Goal: Find contact information: Find contact information

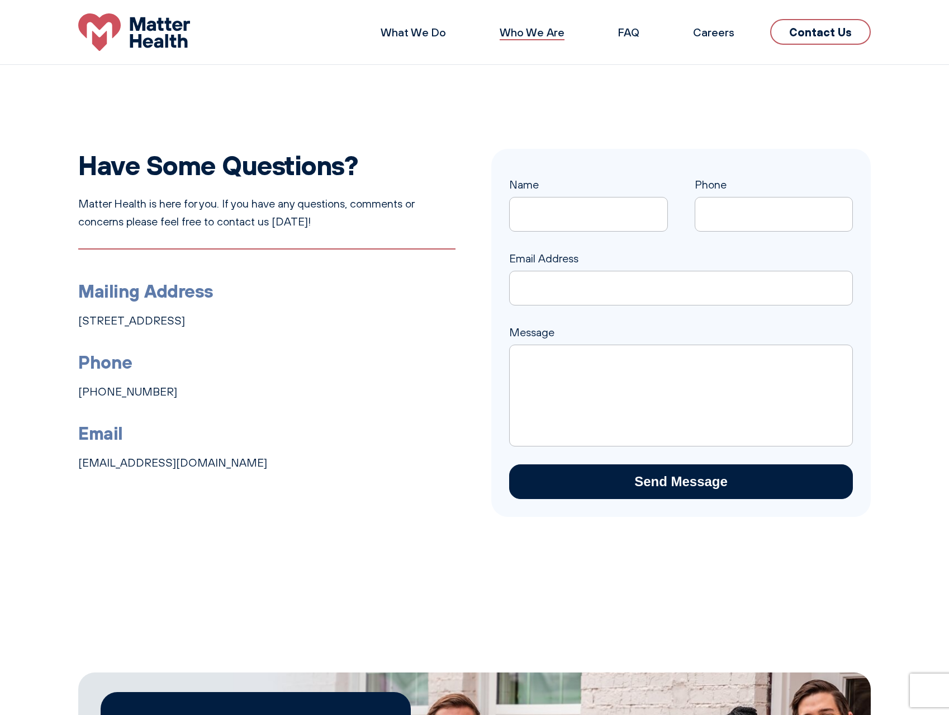
click at [538, 29] on link "Who We Are" at bounding box center [532, 32] width 65 height 14
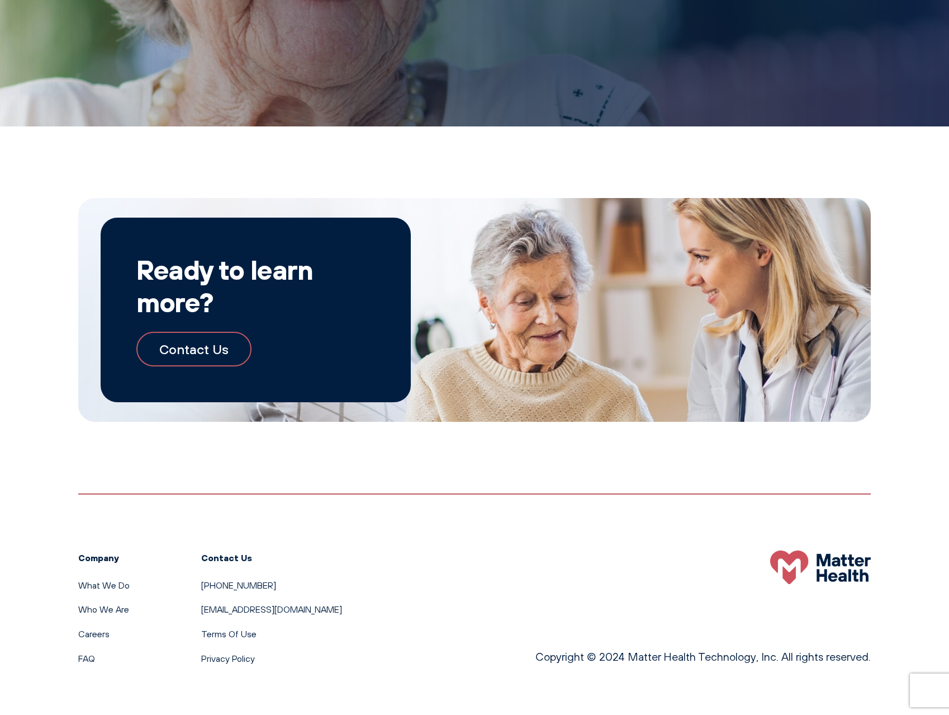
scroll to position [1002, 0]
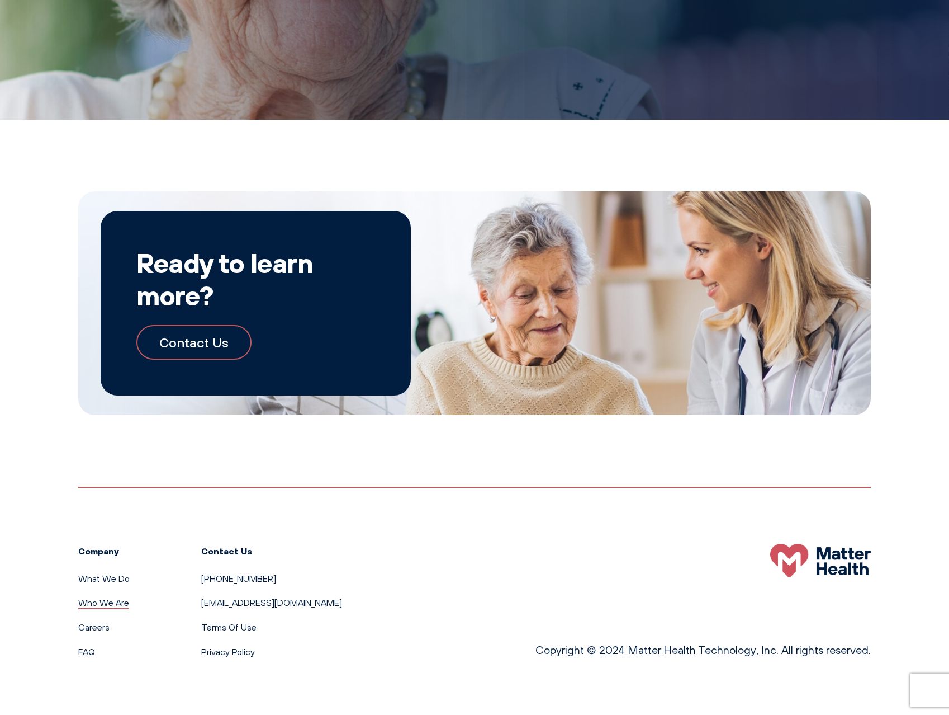
click at [126, 600] on link "Who We Are" at bounding box center [103, 602] width 51 height 11
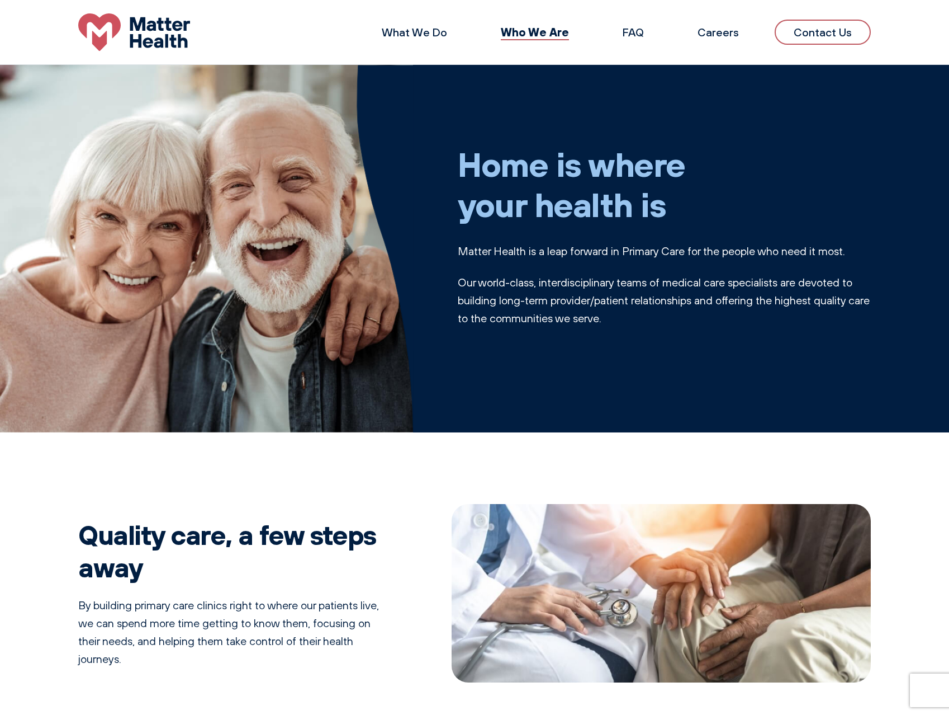
click at [825, 39] on link "Contact Us" at bounding box center [823, 32] width 96 height 25
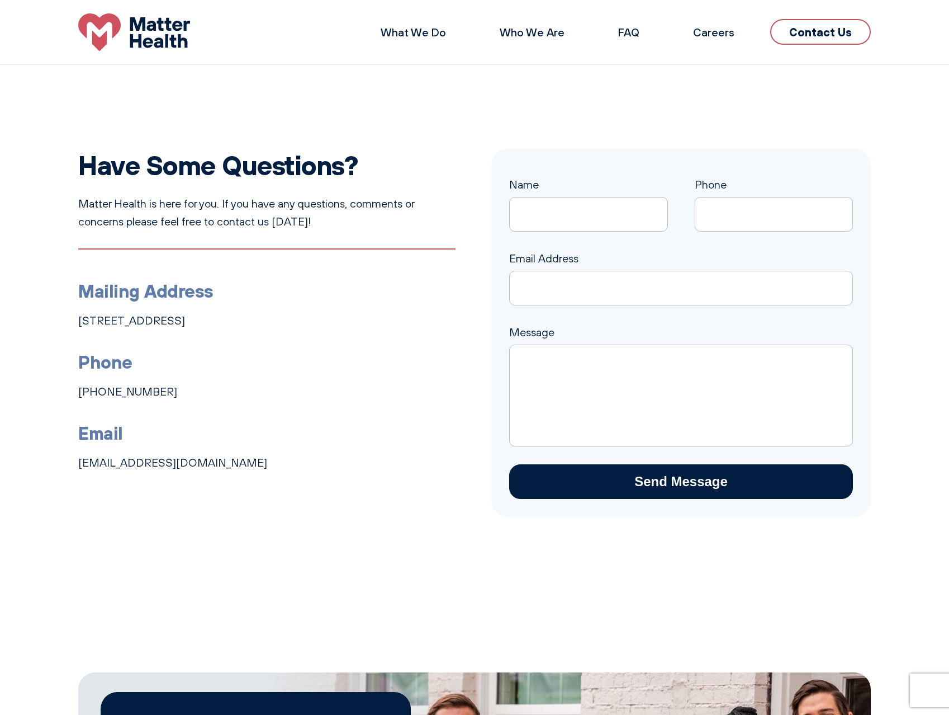
click at [174, 26] on img at bounding box center [134, 31] width 112 height 37
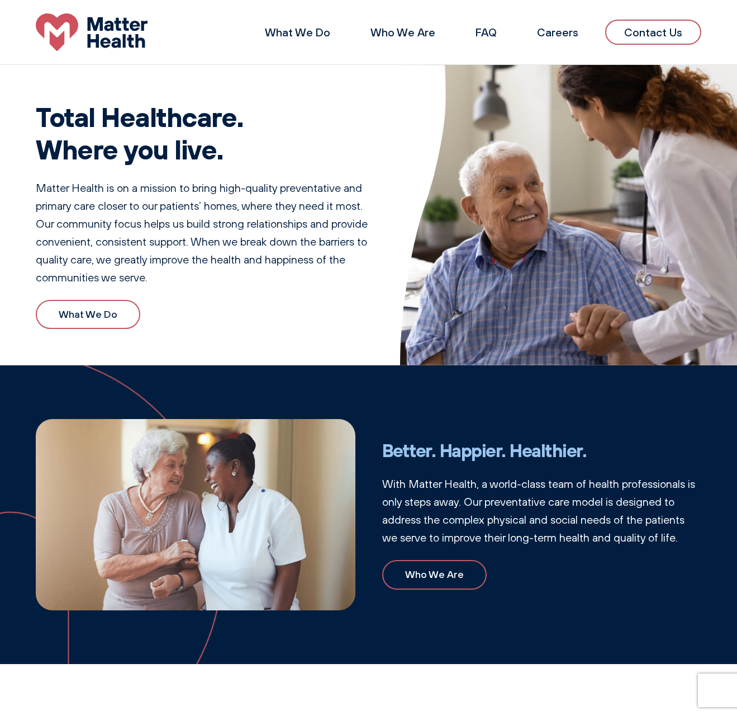
click at [332, 150] on h1 "Total Healthcare. Where you live." at bounding box center [205, 133] width 338 height 64
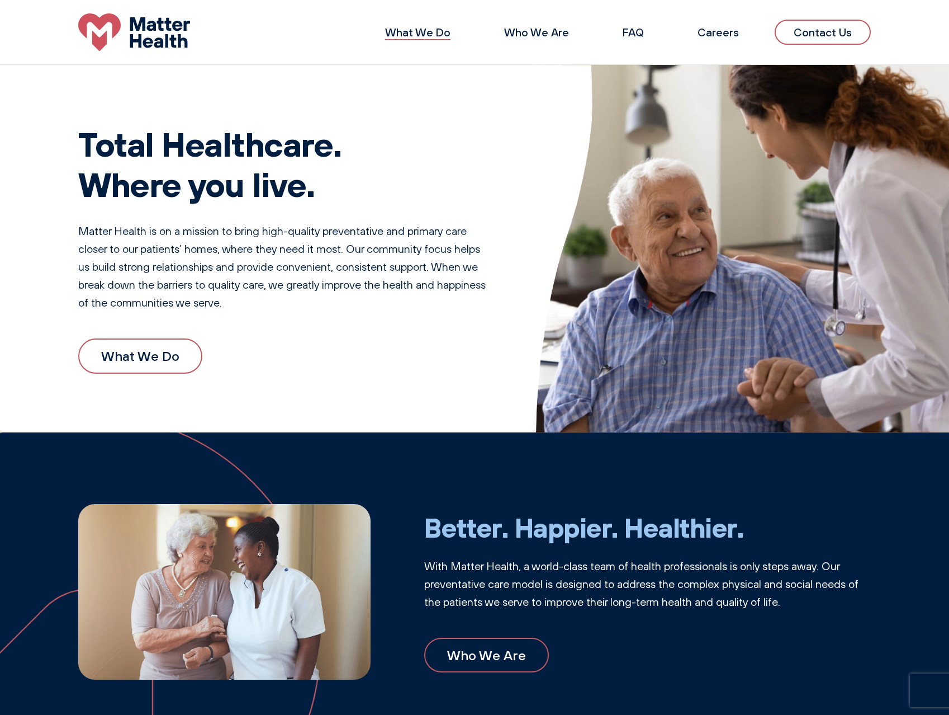
click at [433, 28] on link "What We Do" at bounding box center [417, 32] width 65 height 14
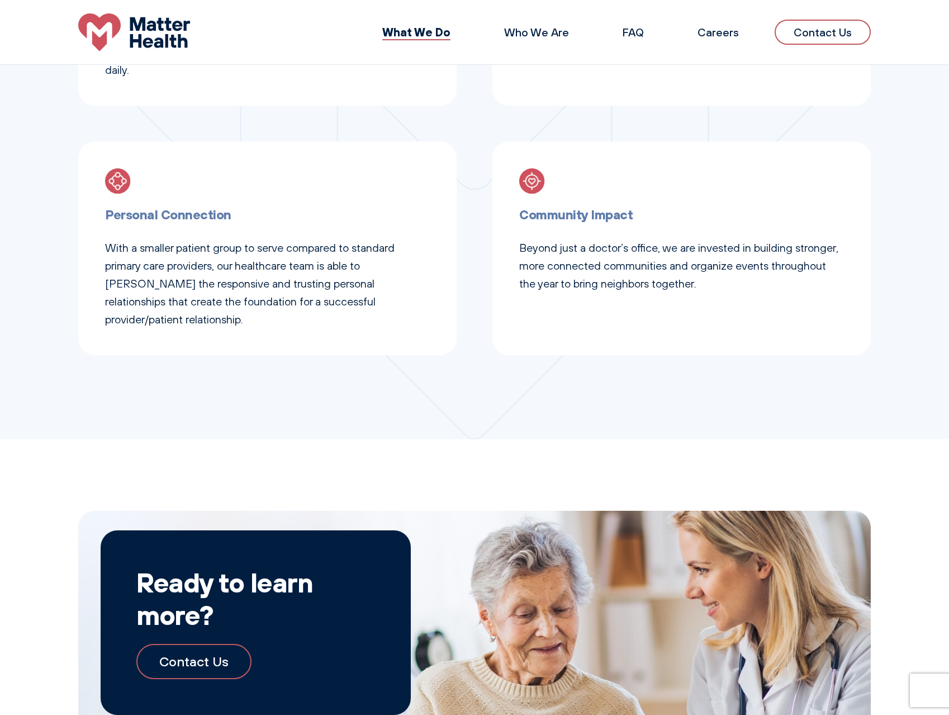
scroll to position [671, 0]
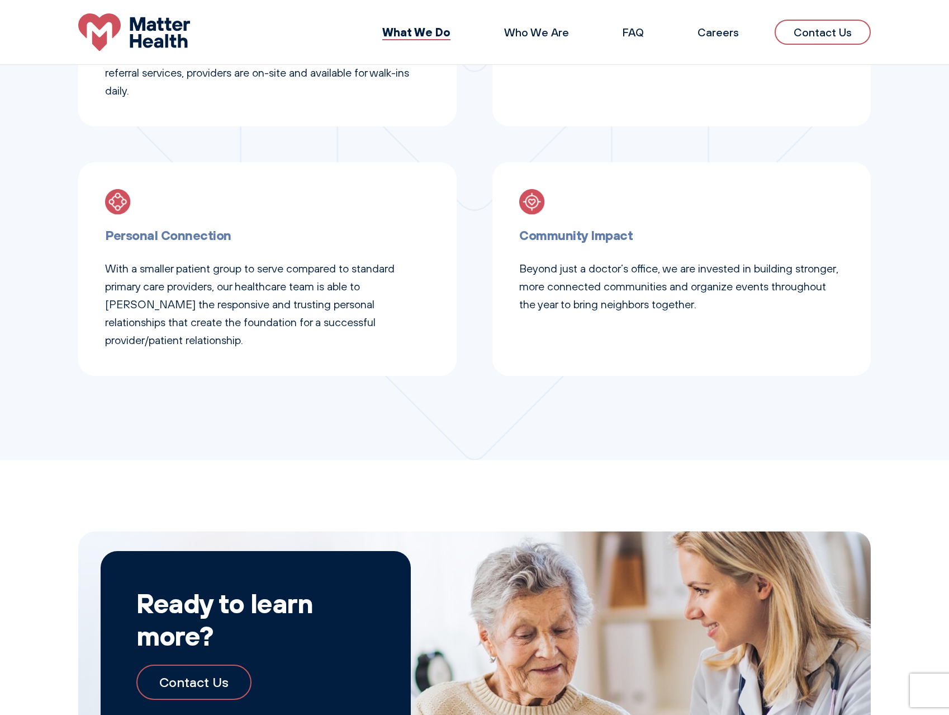
click at [160, 46] on img at bounding box center [134, 31] width 112 height 37
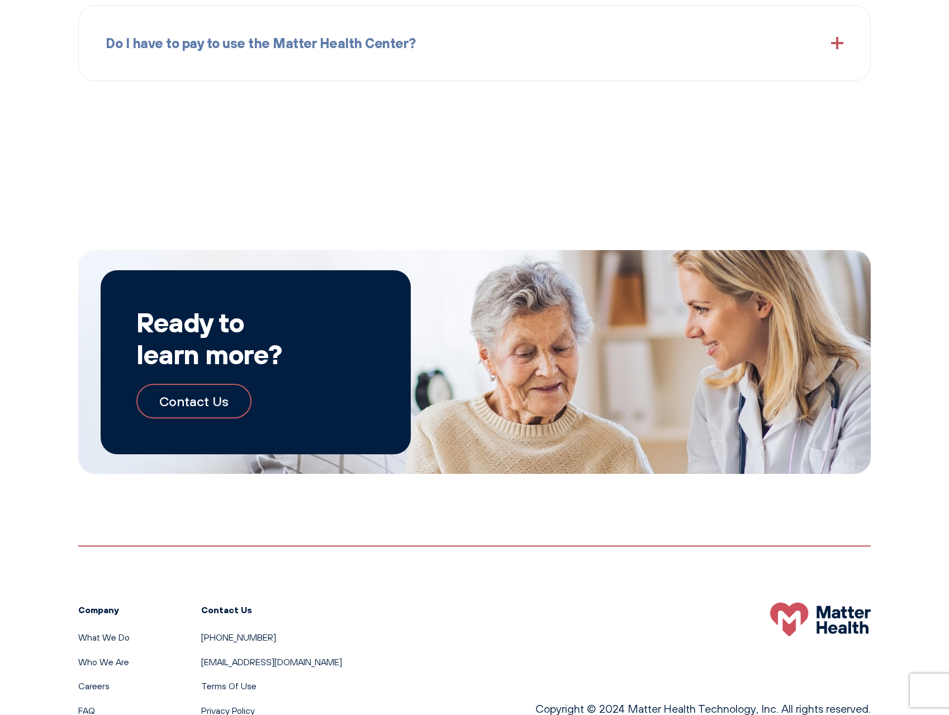
scroll to position [1775, 0]
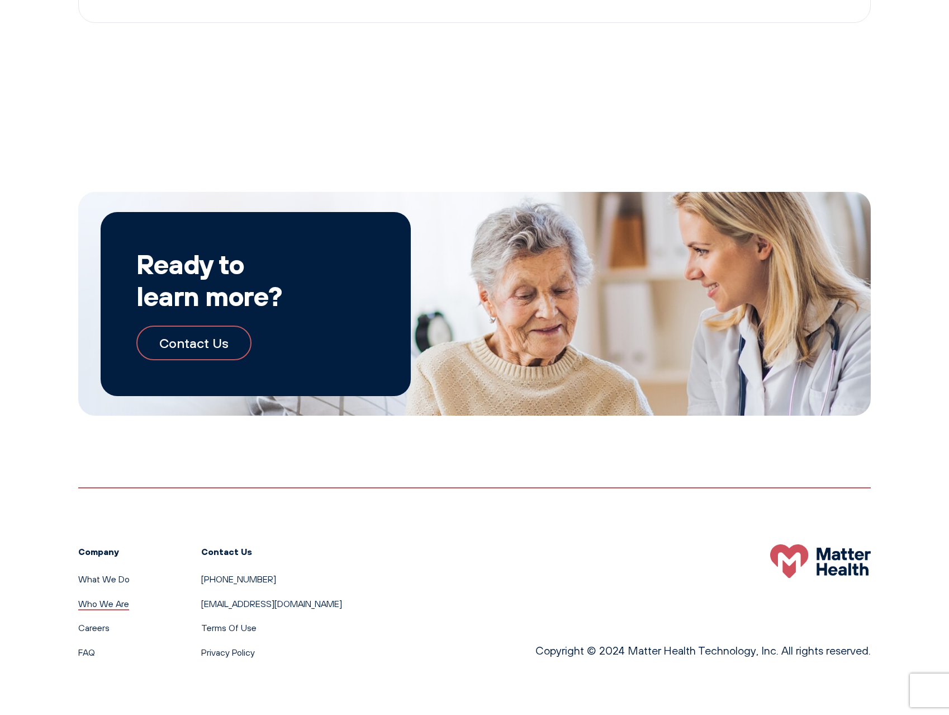
click at [114, 604] on link "Who We Are" at bounding box center [103, 603] width 51 height 11
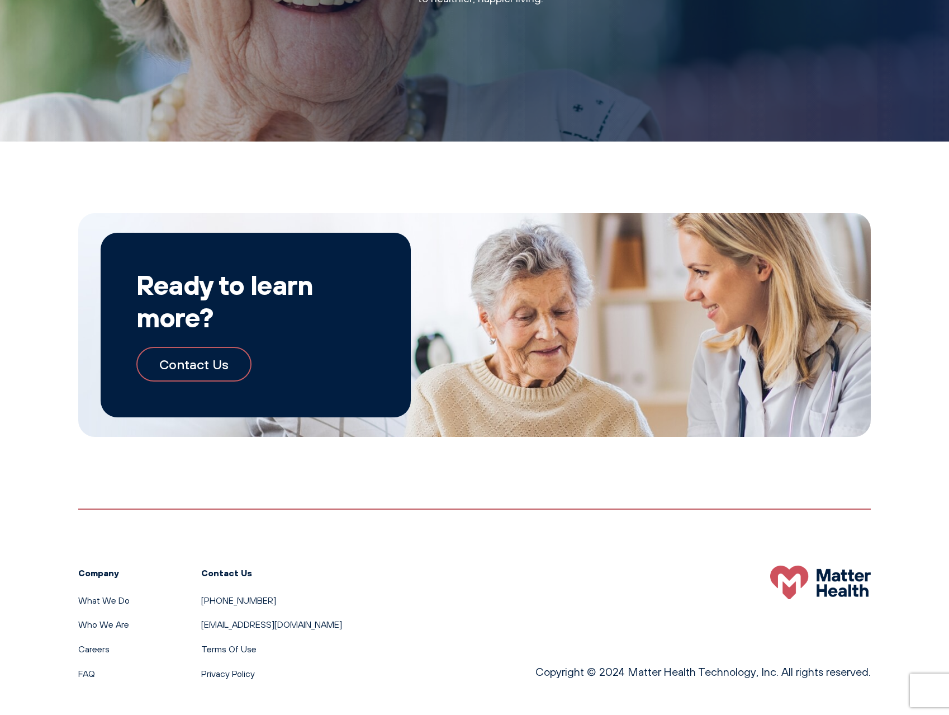
scroll to position [1002, 0]
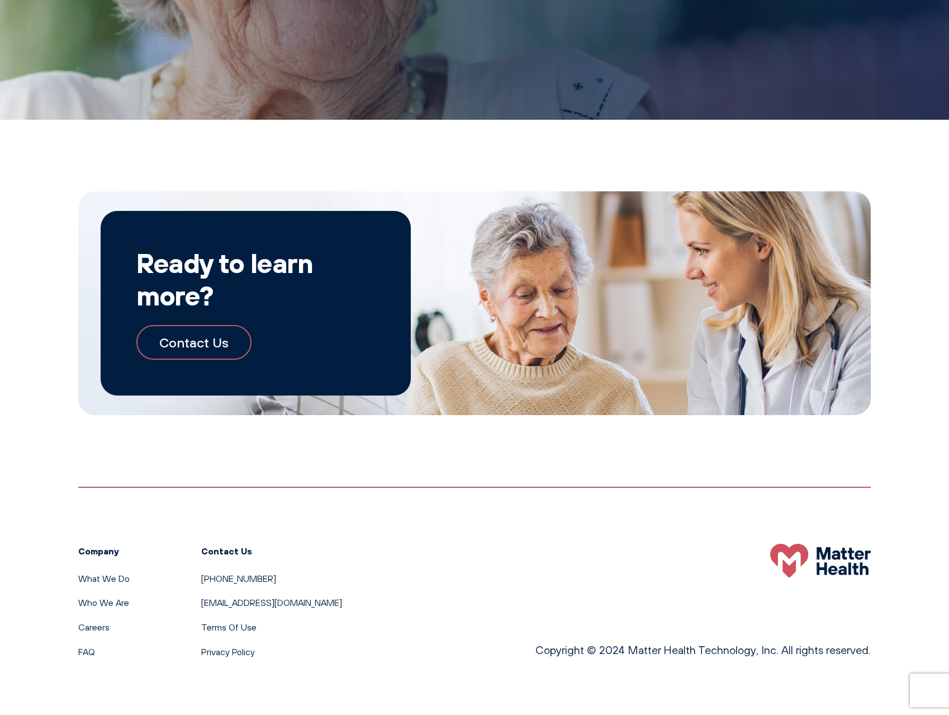
click at [87, 570] on div "Company What We Do Who We Are Careers FAQ" at bounding box center [103, 600] width 51 height 115
click at [98, 583] on link "What We Do" at bounding box center [103, 577] width 51 height 11
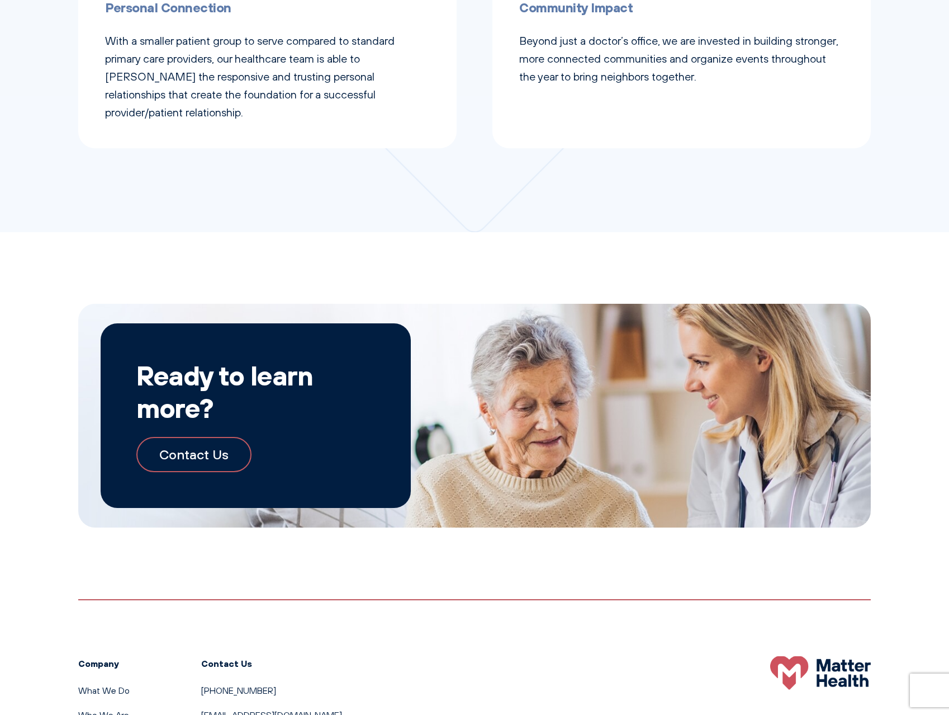
scroll to position [993, 0]
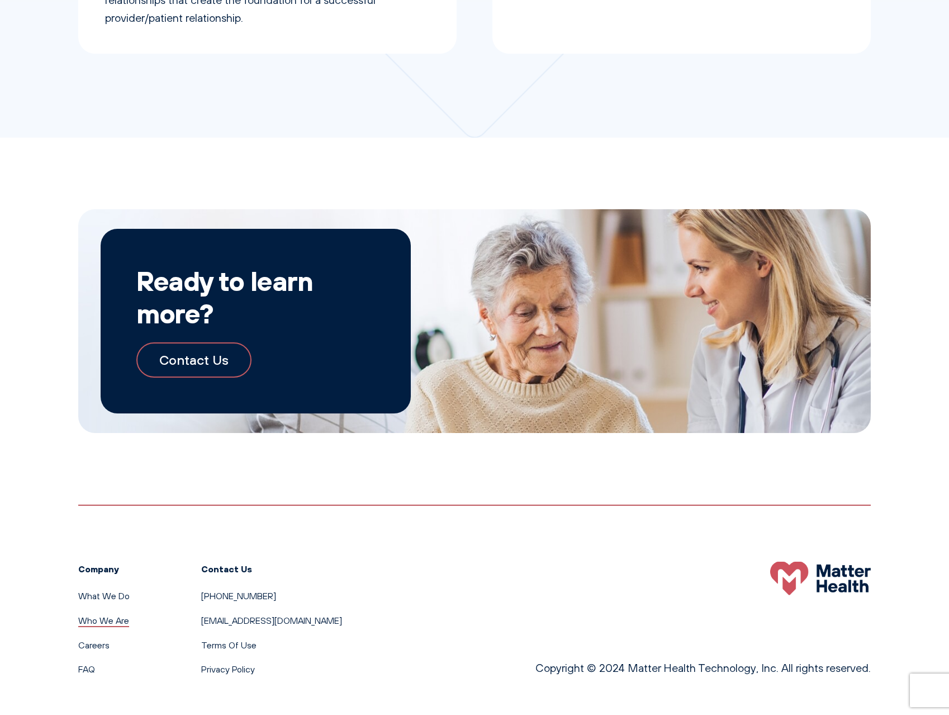
click at [120, 614] on link "Who We Are" at bounding box center [103, 619] width 51 height 11
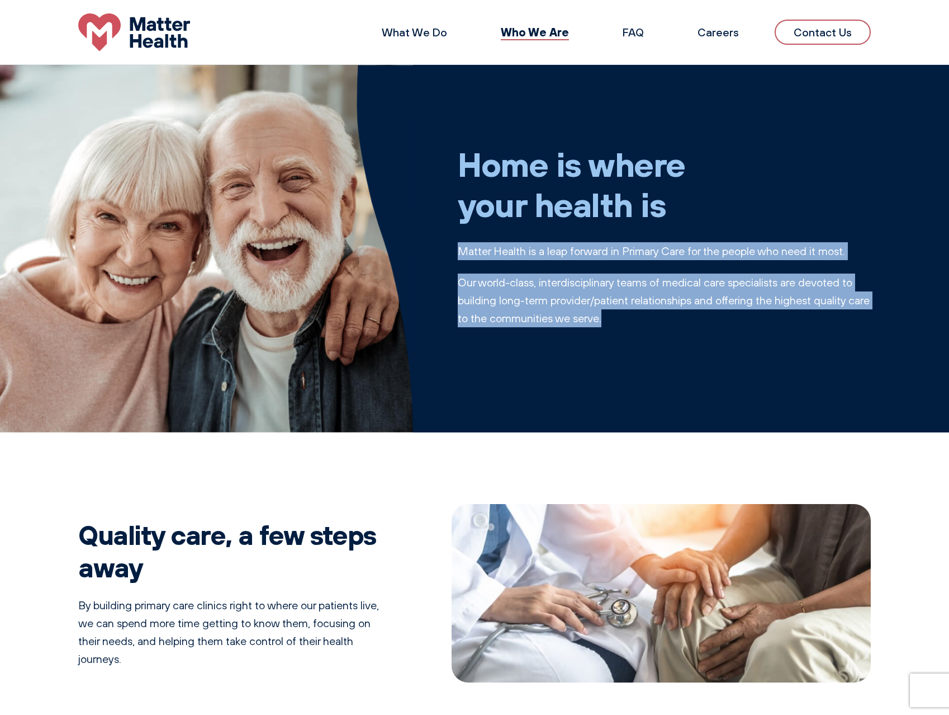
drag, startPoint x: 461, startPoint y: 250, endPoint x: 661, endPoint y: 342, distance: 220.4
click at [661, 342] on div "Home is where your health is Matter Health is a leap forward in Primary Care fo…" at bounding box center [664, 249] width 413 height 264
copy div "Matter Health is a leap forward in Primary Care for the people who need it most…"
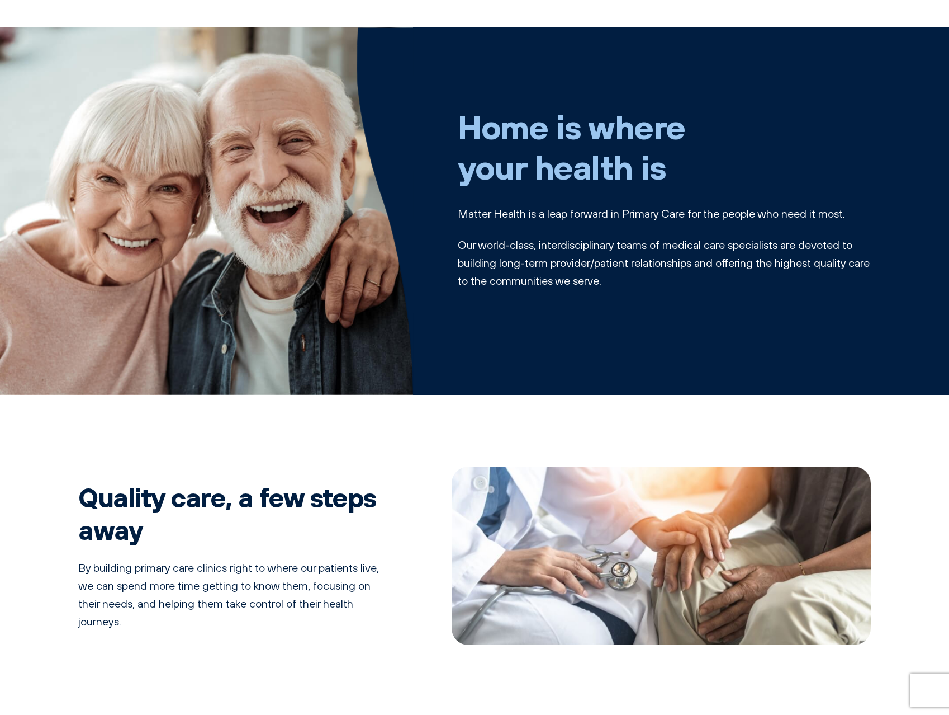
click at [94, 465] on div "Home is where your health is Matter Health is a leap forward in Primary Care fo…" at bounding box center [474, 703] width 949 height 1352
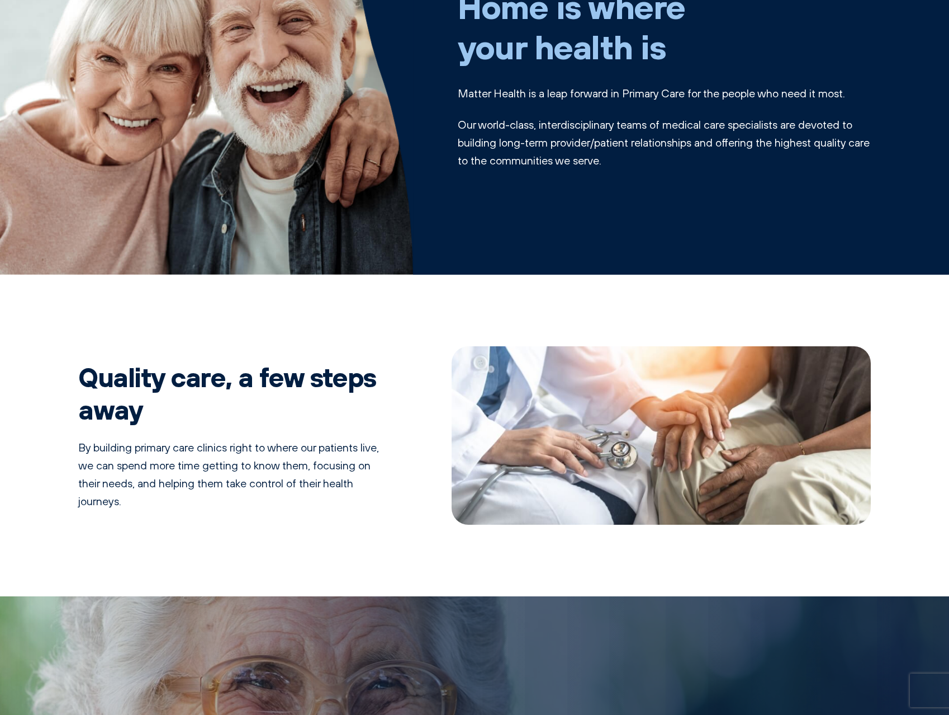
scroll to position [168, 0]
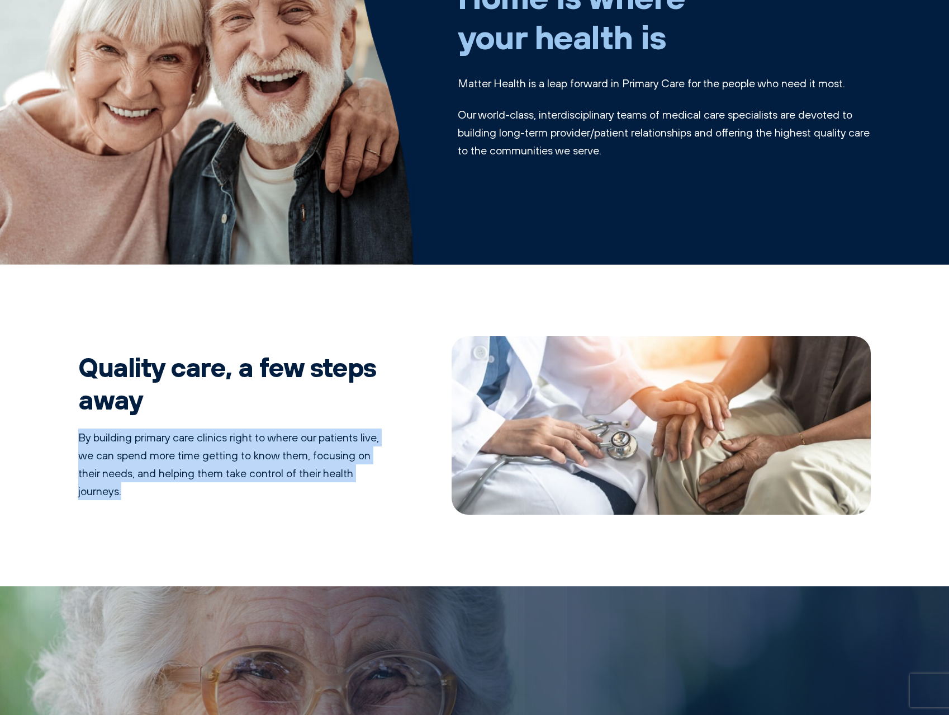
drag, startPoint x: 79, startPoint y: 436, endPoint x: 127, endPoint y: 489, distance: 71.3
click at [127, 489] on p "By building primary care clinics right to where our patients live, we can spend…" at bounding box center [229, 464] width 302 height 72
copy p "By building primary care clinics right to where our patients live, we can spend…"
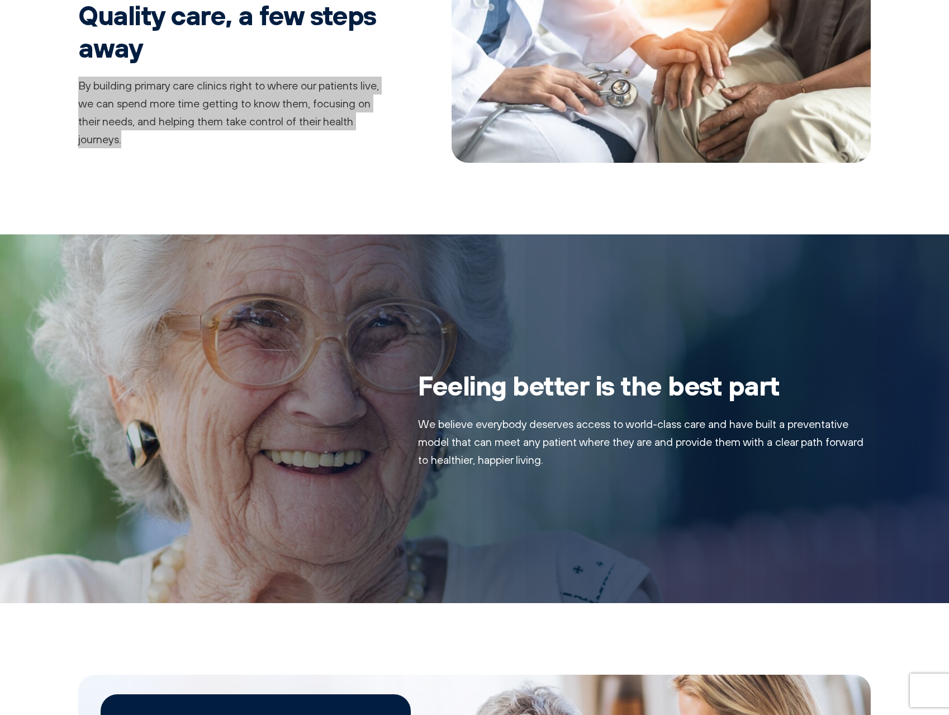
scroll to position [522, 0]
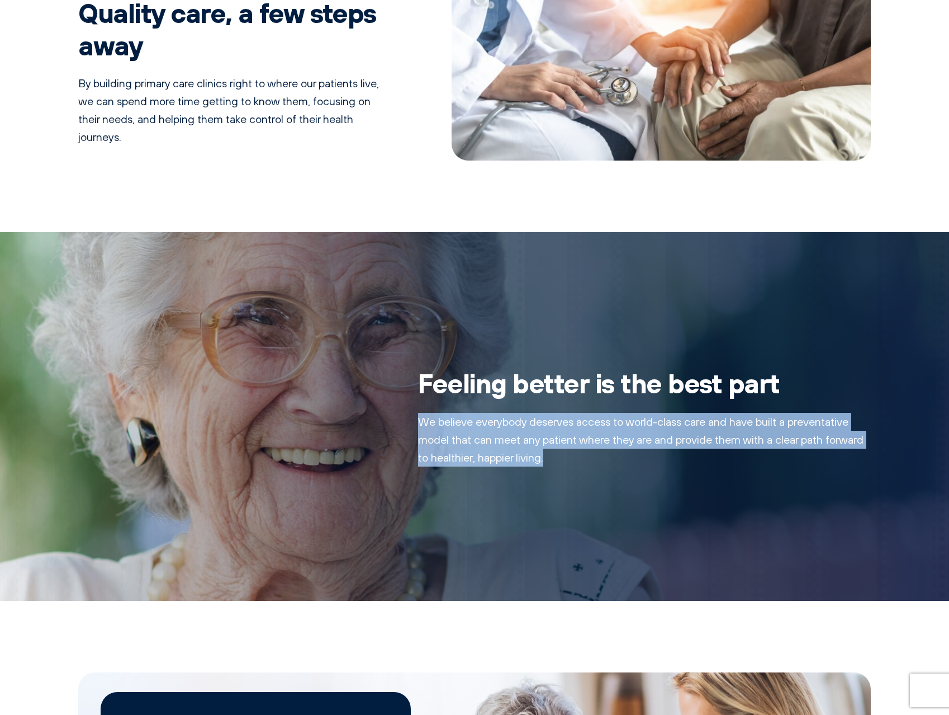
drag, startPoint x: 421, startPoint y: 422, endPoint x: 547, endPoint y: 469, distance: 134.3
click at [547, 469] on div "Feeling better is the best part We believe everybody deserves access to world-c…" at bounding box center [474, 416] width 949 height 368
copy p "We believe everybody deserves access to world-class care and have built a preve…"
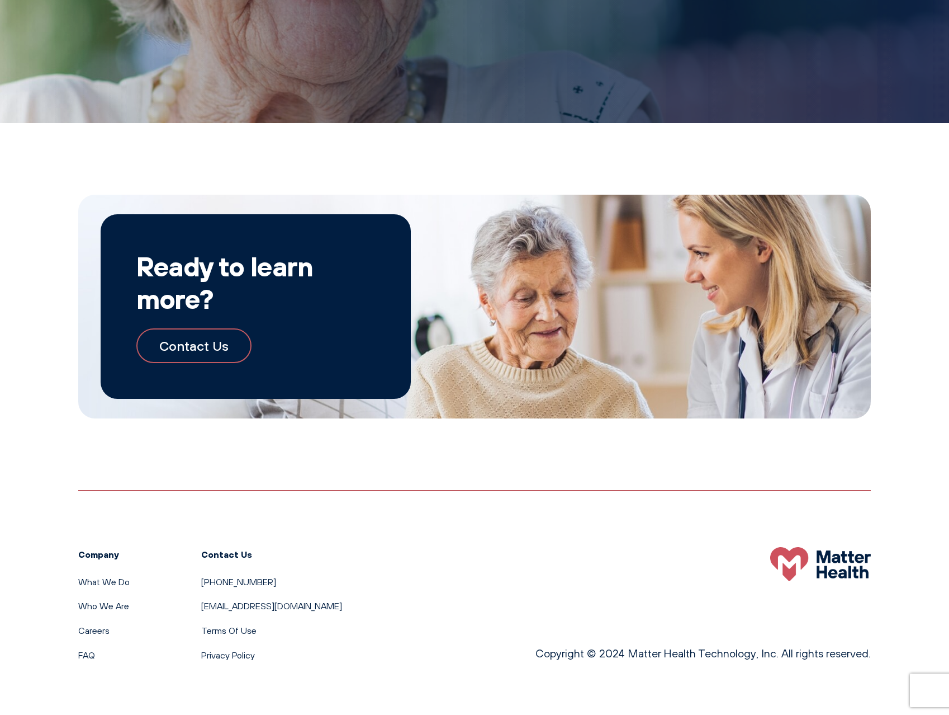
scroll to position [1002, 0]
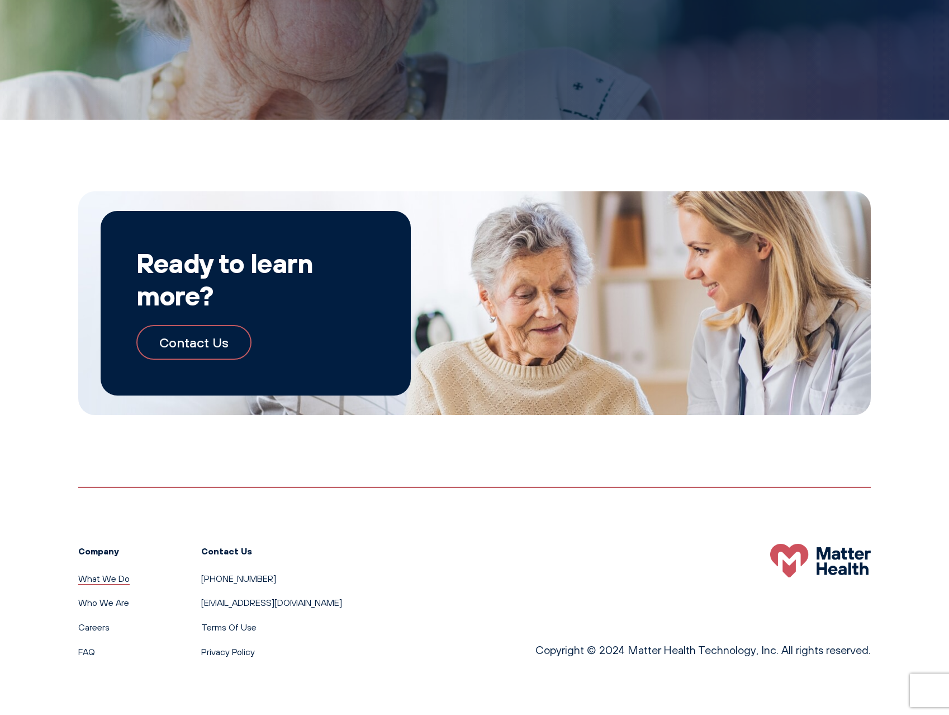
click at [93, 575] on link "What We Do" at bounding box center [103, 577] width 51 height 11
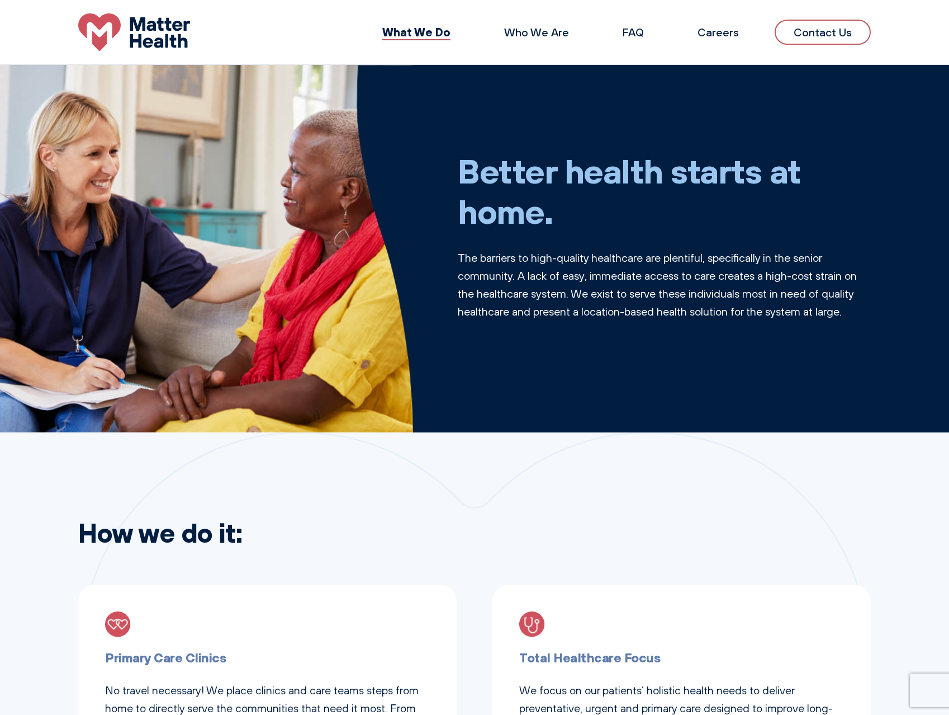
click at [825, 35] on link "Contact Us" at bounding box center [823, 32] width 96 height 25
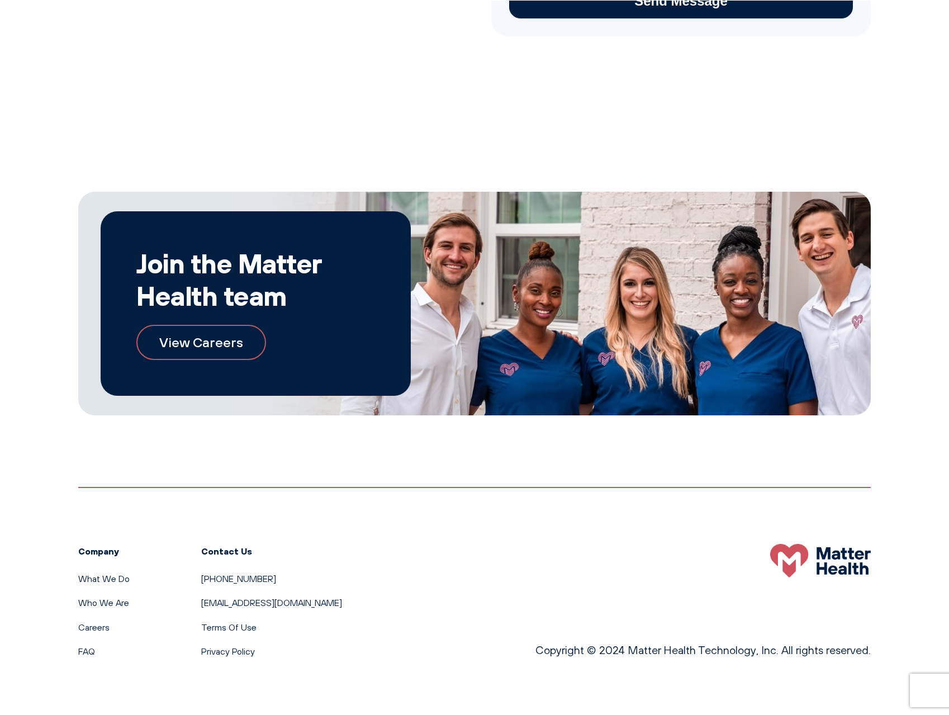
scroll to position [480, 0]
